Goal: Task Accomplishment & Management: Complete application form

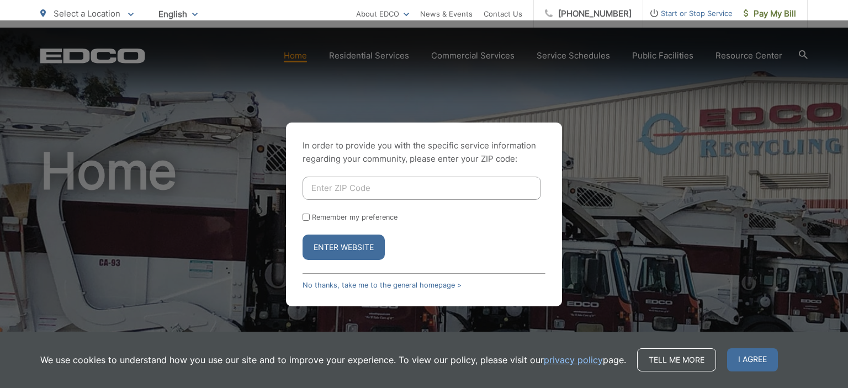
scroll to position [55, 0]
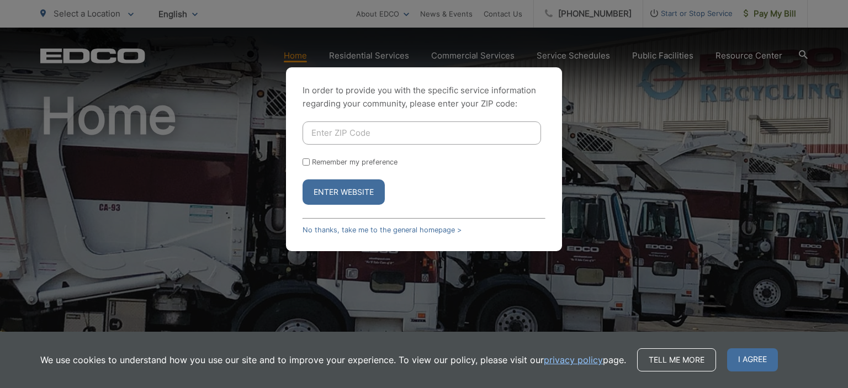
click at [448, 134] on input "Enter ZIP Code" at bounding box center [421, 132] width 238 height 23
type input "92115"
click at [357, 190] on button "Enter Website" at bounding box center [343, 191] width 82 height 25
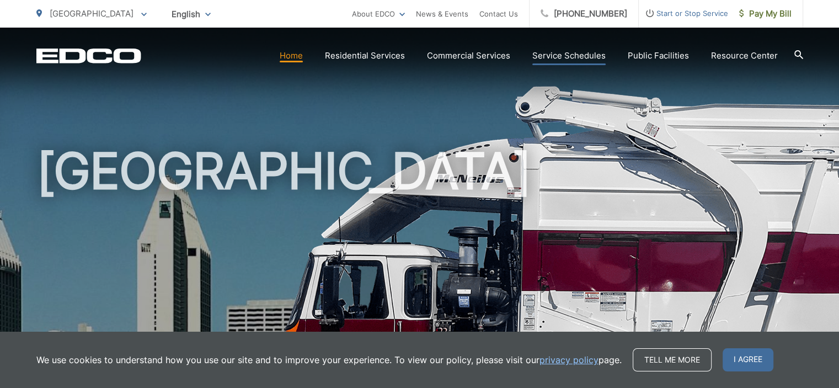
click at [583, 57] on link "Service Schedules" at bounding box center [569, 55] width 73 height 13
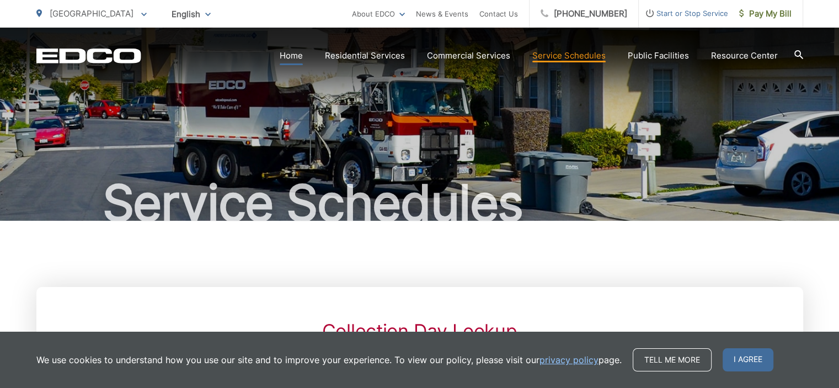
click at [288, 55] on link "Home" at bounding box center [291, 55] width 23 height 13
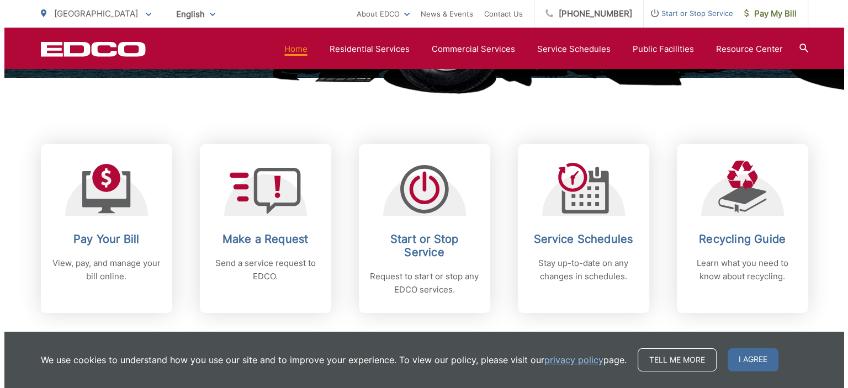
scroll to position [386, 0]
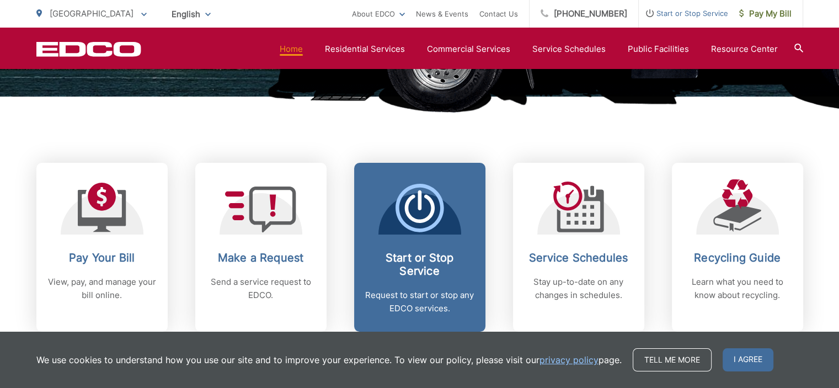
click at [404, 291] on p "Request to start or stop any EDCO services." at bounding box center [419, 302] width 109 height 26
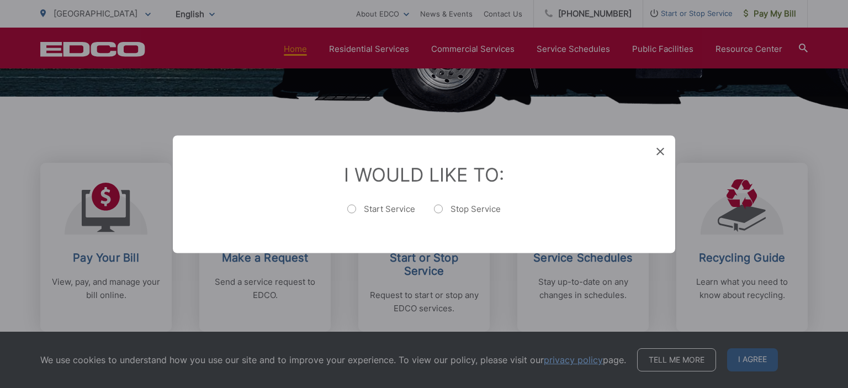
click at [377, 205] on label "Start Service" at bounding box center [381, 214] width 68 height 22
radio input "true"
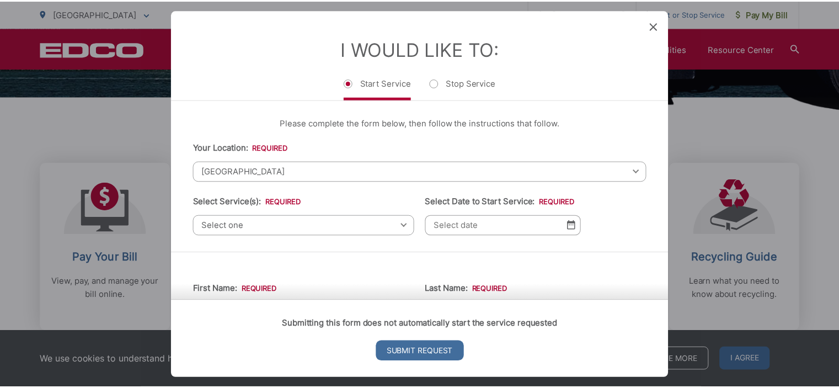
scroll to position [0, 0]
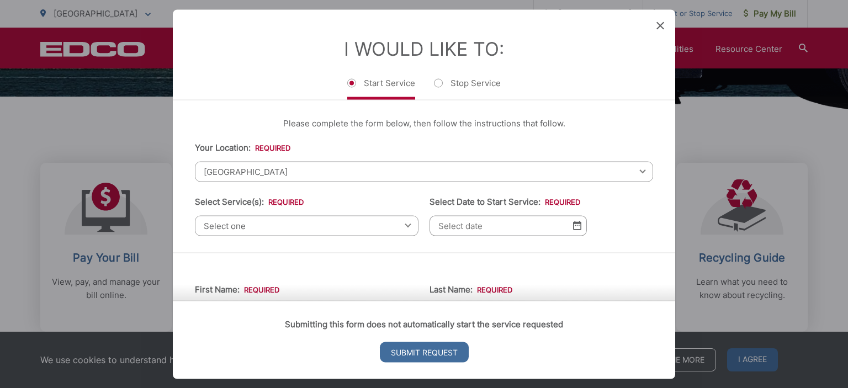
click at [659, 29] on span at bounding box center [660, 25] width 8 height 11
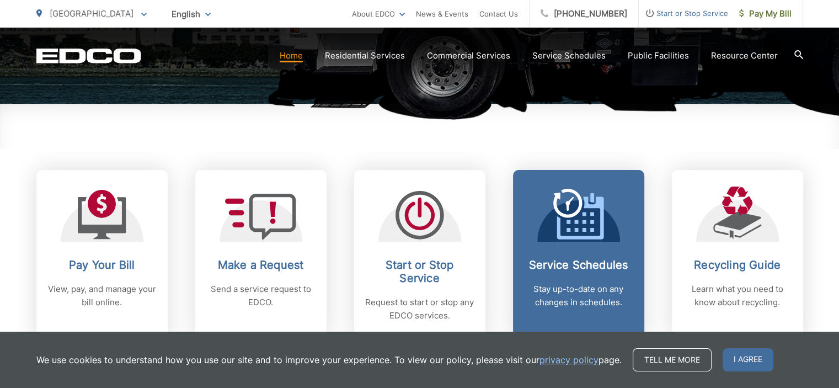
scroll to position [386, 0]
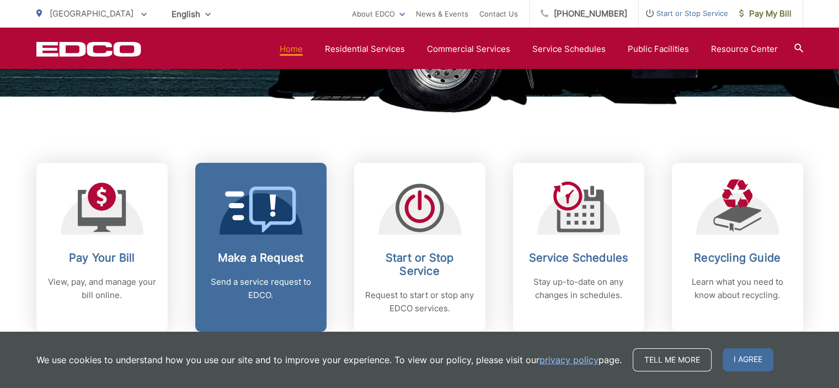
click at [267, 254] on h2 "Make a Request" at bounding box center [260, 257] width 109 height 13
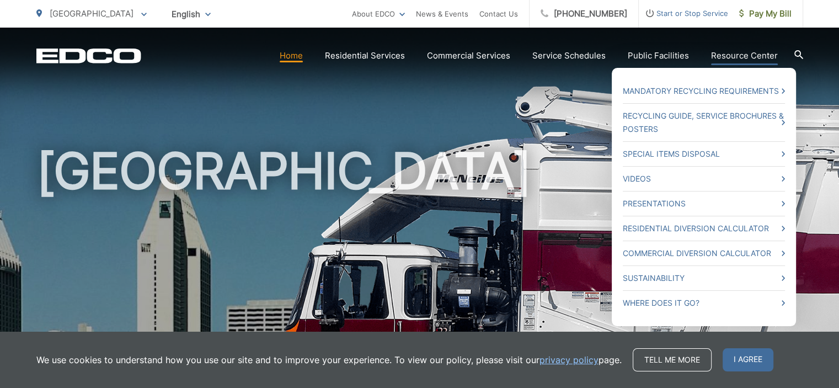
click at [728, 53] on link "Resource Center" at bounding box center [744, 55] width 67 height 13
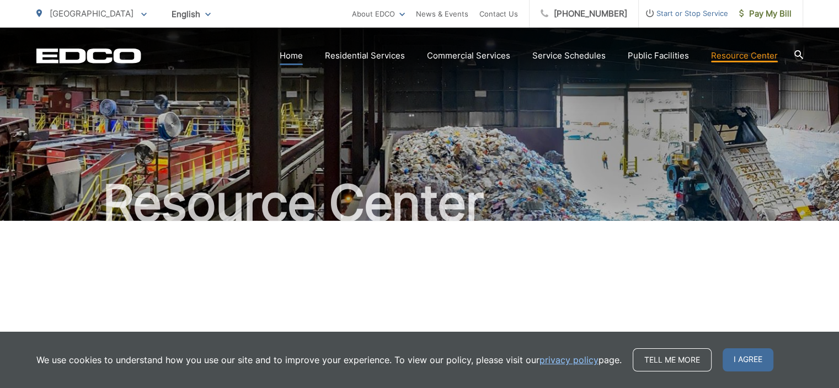
click at [295, 57] on link "Home" at bounding box center [291, 55] width 23 height 13
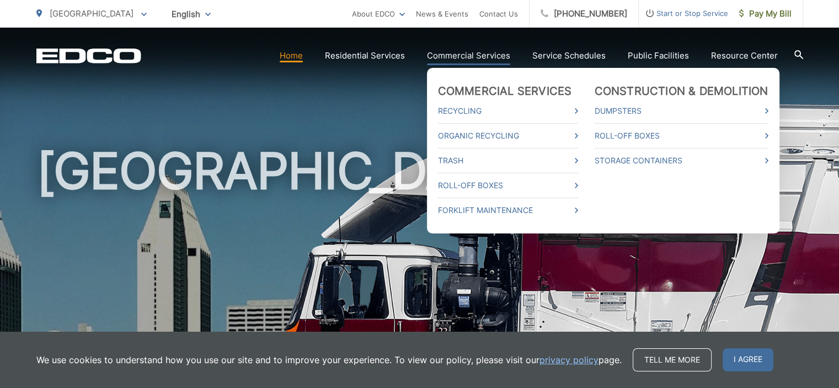
click at [466, 50] on link "Commercial Services" at bounding box center [468, 55] width 83 height 13
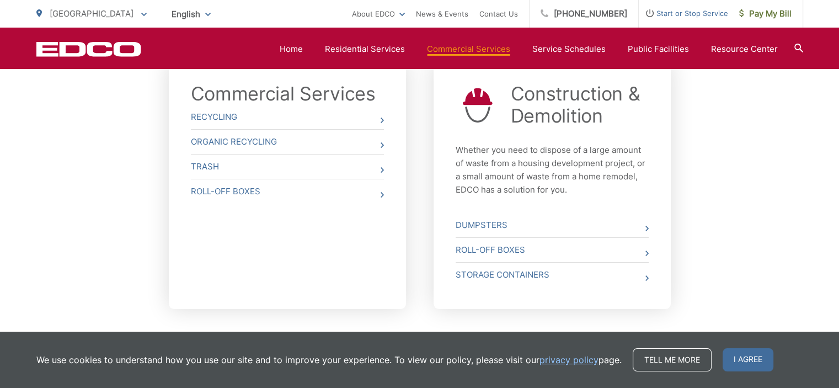
scroll to position [370, 0]
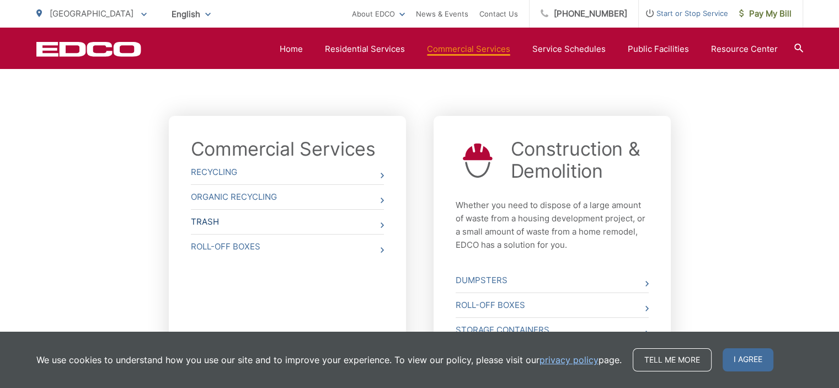
click at [381, 225] on icon at bounding box center [382, 225] width 3 height 6
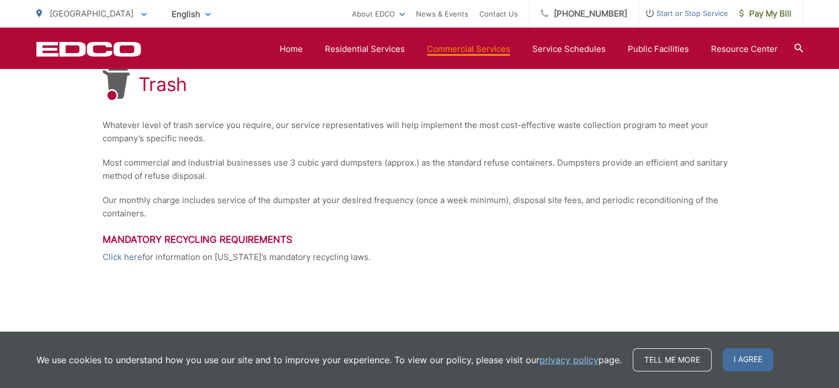
scroll to position [331, 0]
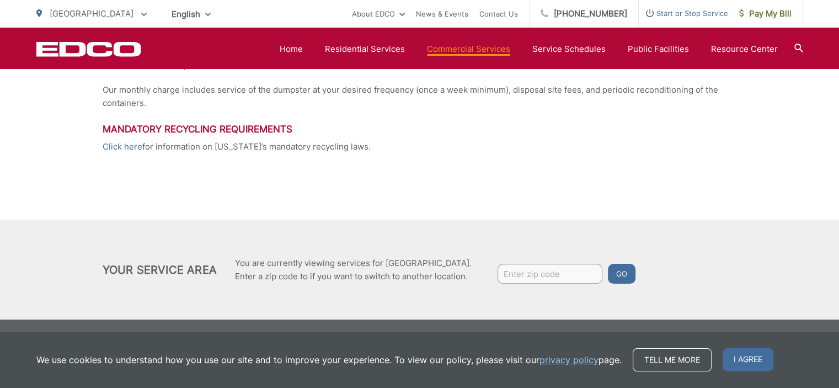
click at [510, 142] on p "Click here for information on [US_STATE]’s mandatory recycling laws." at bounding box center [420, 146] width 635 height 13
click at [296, 47] on link "Home" at bounding box center [291, 48] width 23 height 13
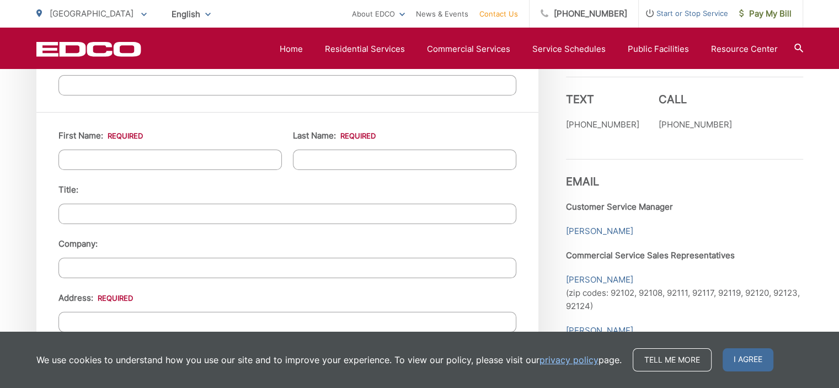
scroll to position [993, 0]
click at [753, 358] on span "I agree" at bounding box center [748, 359] width 51 height 23
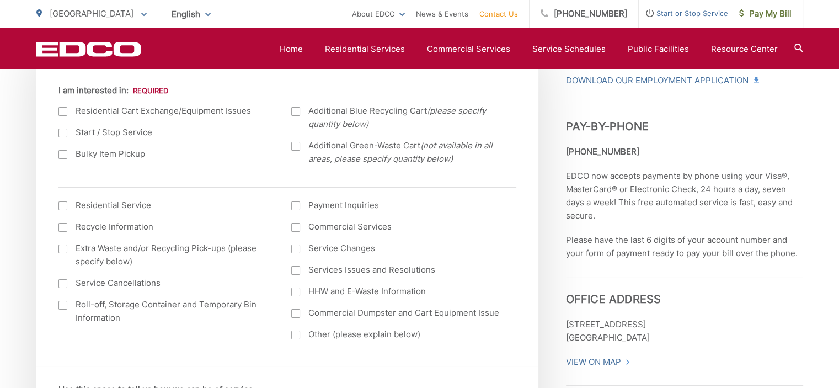
scroll to position [386, 0]
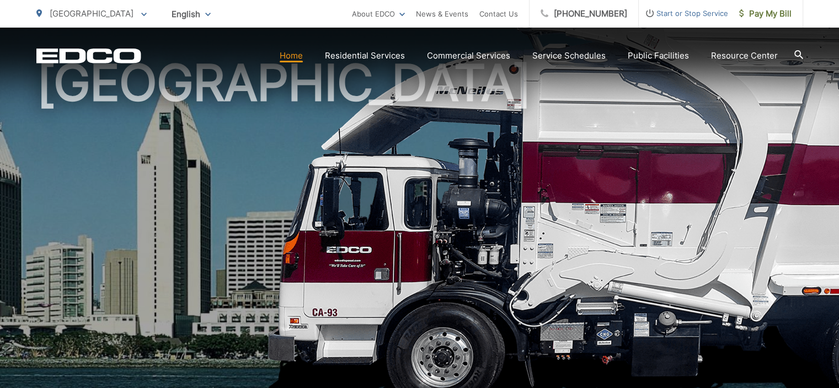
scroll to position [331, 0]
